Goal: Communication & Community: Answer question/provide support

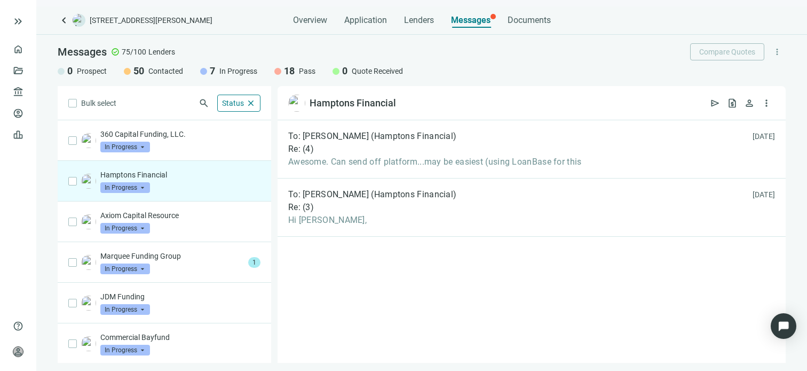
scroll to position [33, 0]
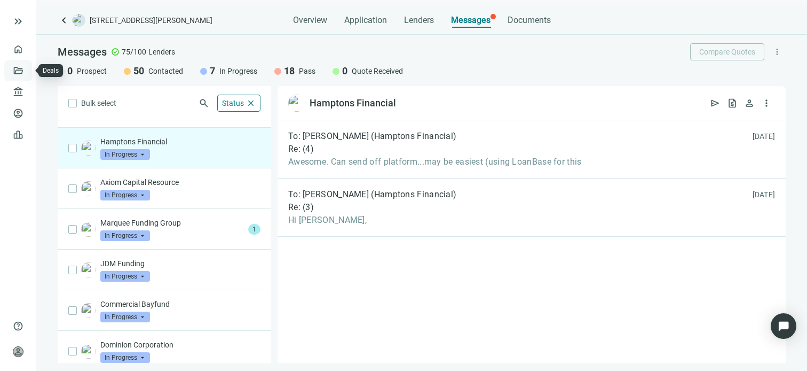
click at [27, 68] on link "Deals" at bounding box center [36, 70] width 19 height 9
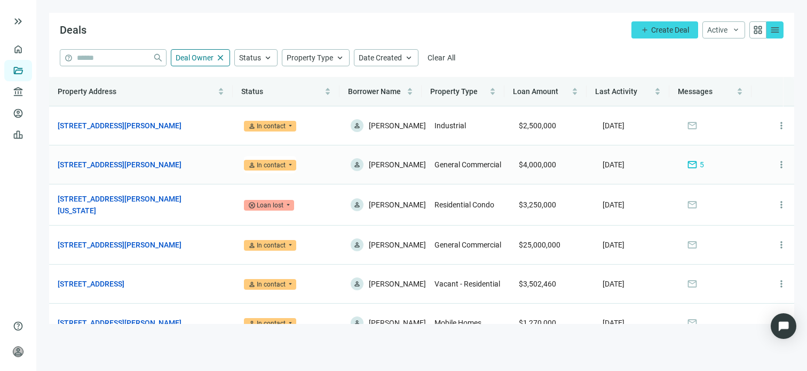
click at [688, 165] on div "mail 5" at bounding box center [695, 165] width 17 height 12
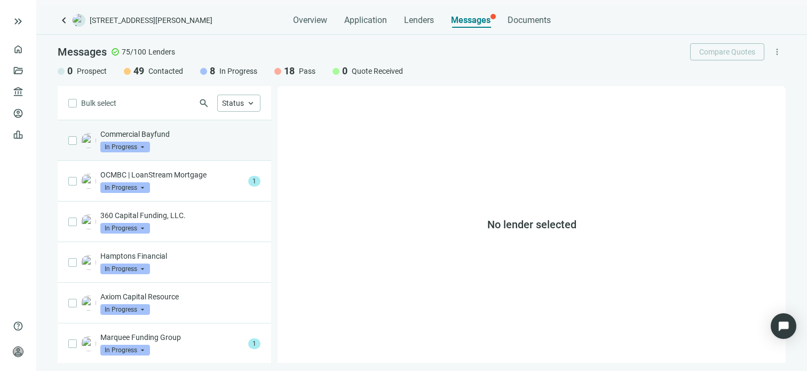
click at [152, 131] on p "Commercial Bayfund" at bounding box center [180, 134] width 160 height 11
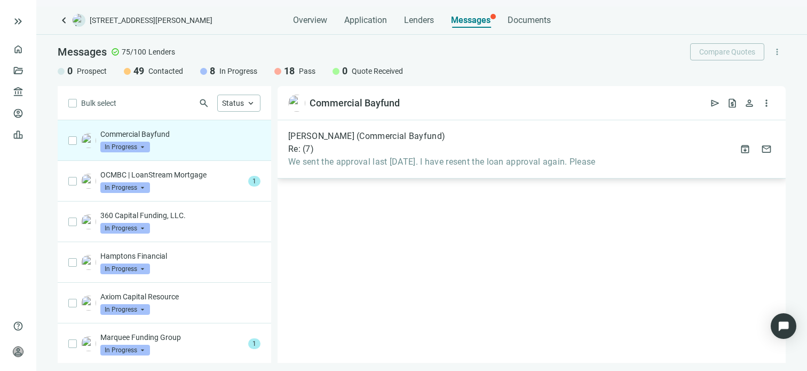
click at [461, 163] on span "We sent the approval last 9/12/23. I have resent the loan approval again. Please" at bounding box center [442, 161] width 308 height 11
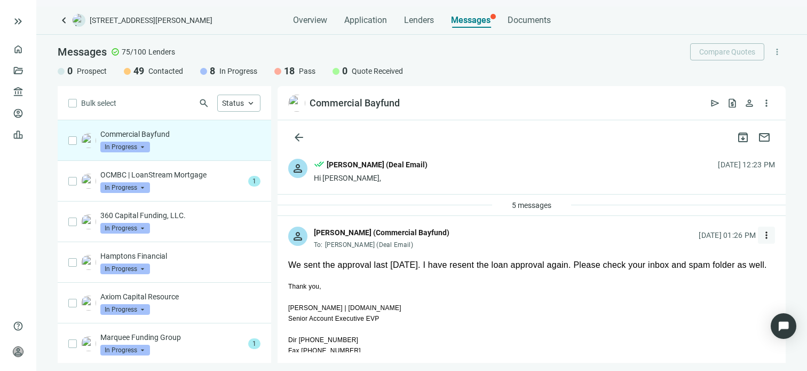
click at [761, 233] on span "more_vert" at bounding box center [766, 235] width 11 height 11
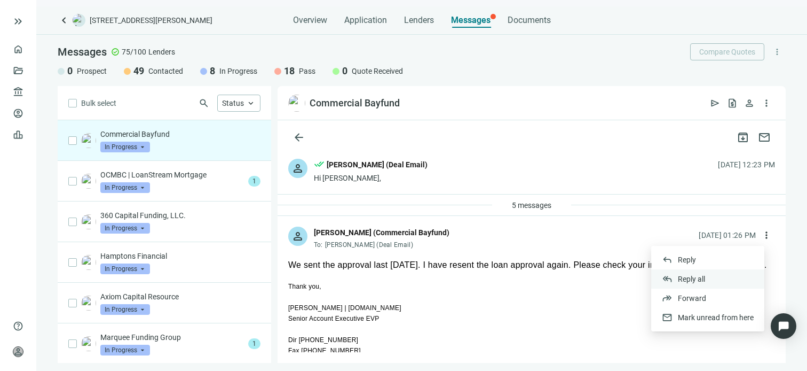
click at [682, 280] on span "Reply all" at bounding box center [691, 278] width 27 height 9
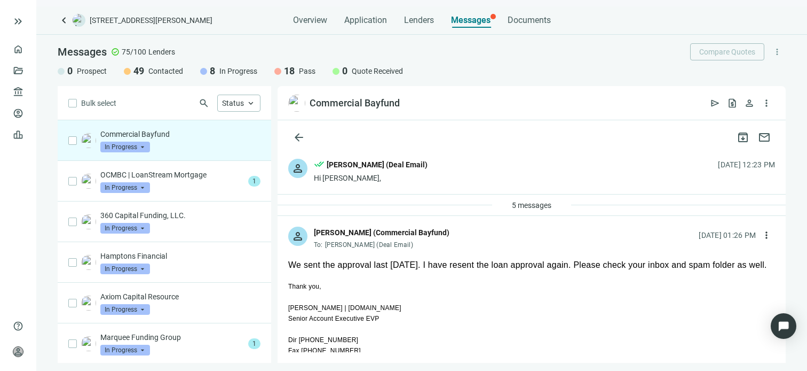
type textarea "**********"
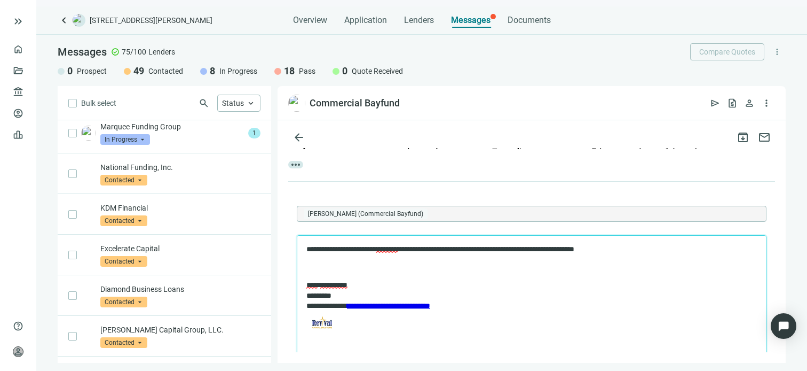
scroll to position [214, 0]
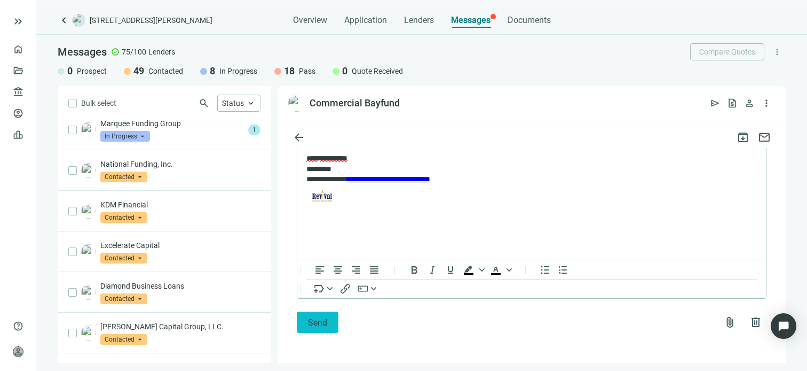
click at [310, 325] on span "Send" at bounding box center [317, 322] width 19 height 10
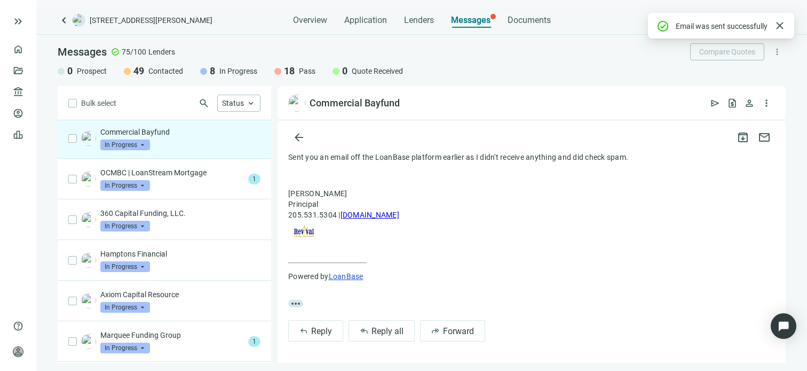
scroll to position [0, 0]
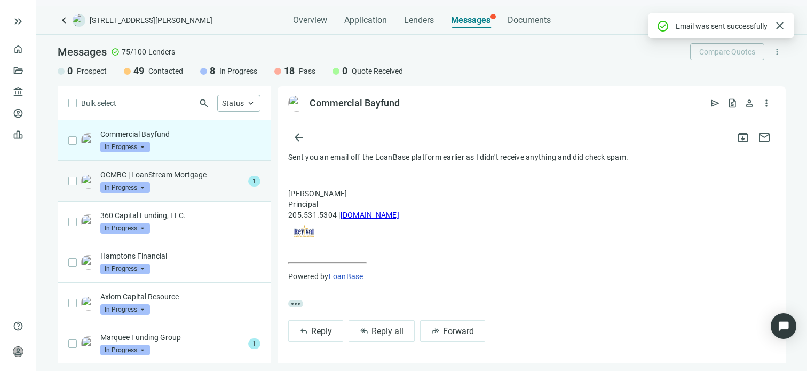
click at [170, 176] on p "OCMBC | LoanStream Mortgage" at bounding box center [172, 174] width 144 height 11
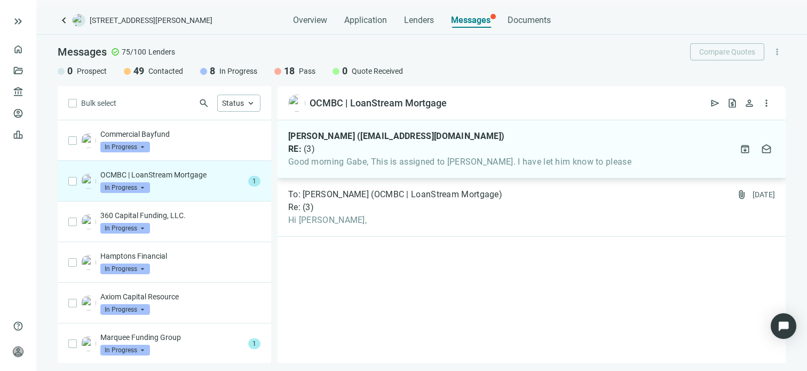
click at [355, 163] on span "Good morning Gabe, This is assigned to Jimmy Lee. I have let him know to please" at bounding box center [459, 161] width 343 height 11
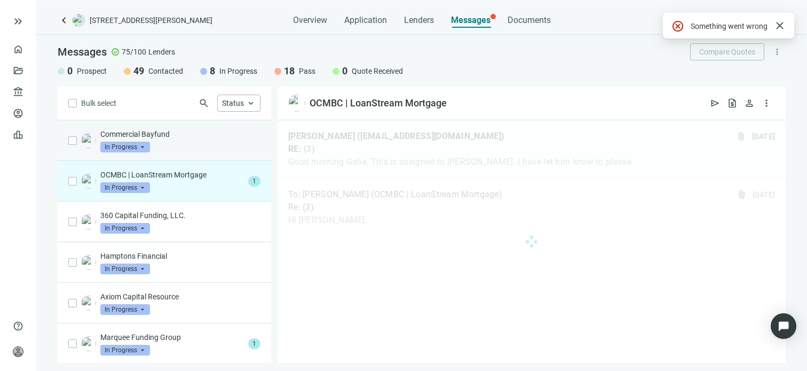
scroll to position [107, 0]
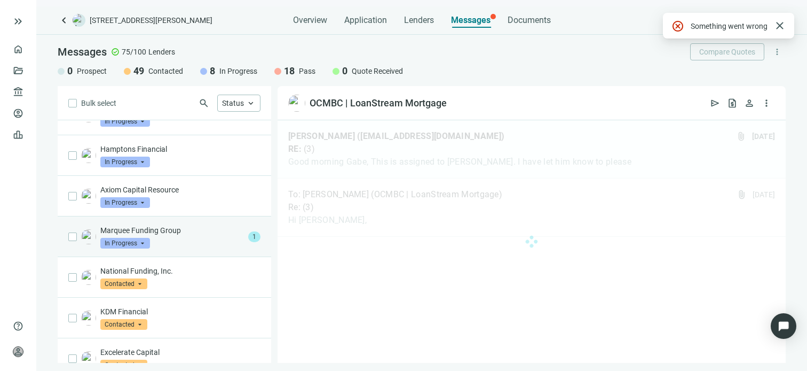
click at [162, 236] on div "Marquee Funding Group In Progress arrow_drop_down" at bounding box center [172, 236] width 144 height 23
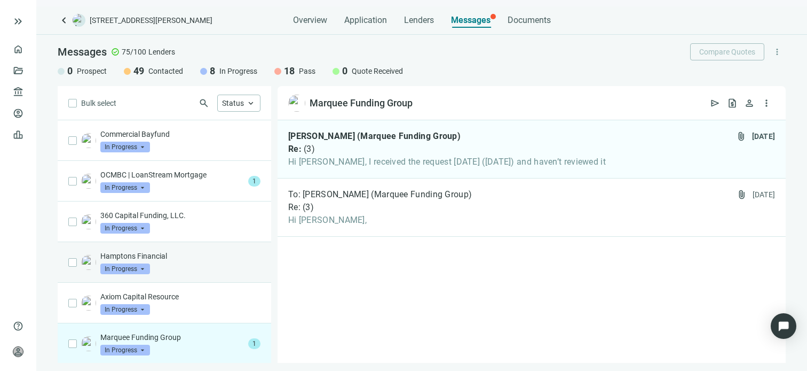
click at [162, 265] on div "Hamptons Financial In Progress arrow_drop_down" at bounding box center [180, 261] width 160 height 23
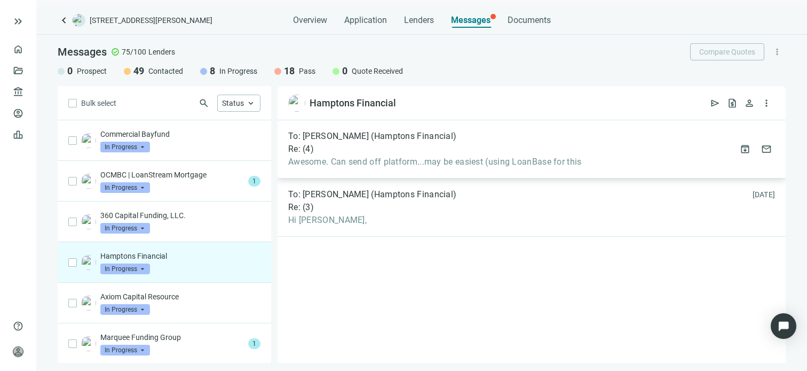
click at [465, 161] on span "Awesome. Can send off platform...may be easiest (using LoanBase for this" at bounding box center [435, 161] width 294 height 11
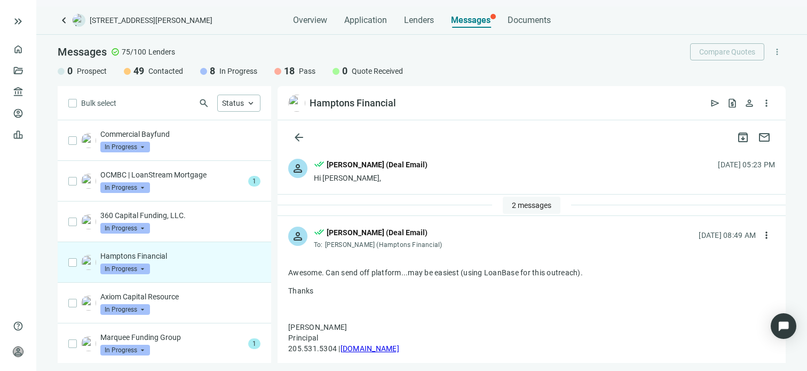
click at [515, 203] on span "2 messages" at bounding box center [532, 205] width 40 height 9
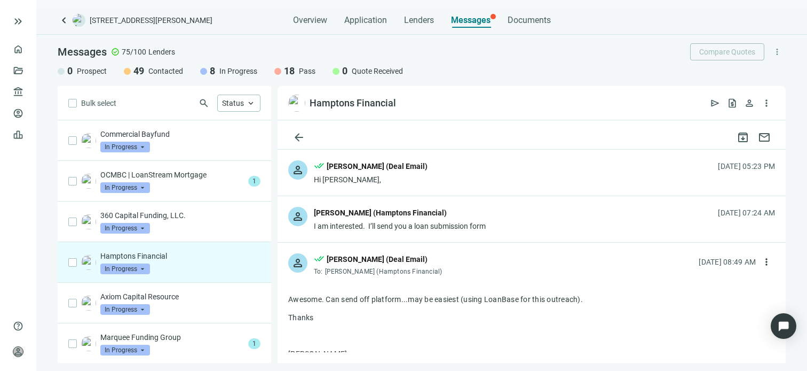
scroll to position [44, 0]
click at [407, 103] on span "open_in_new" at bounding box center [406, 103] width 11 height 11
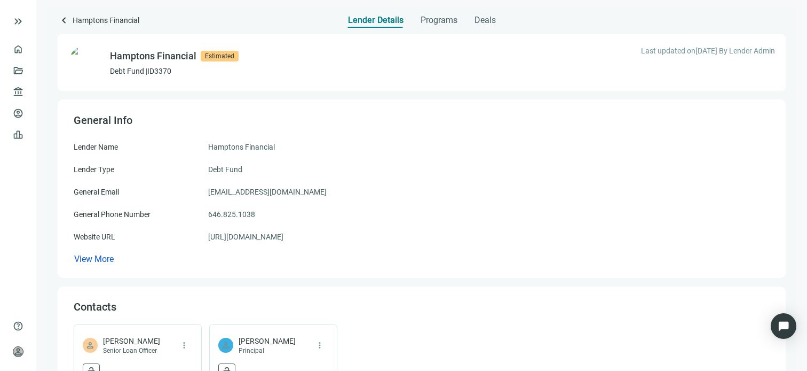
scroll to position [107, 0]
